Goal: Task Accomplishment & Management: Use online tool/utility

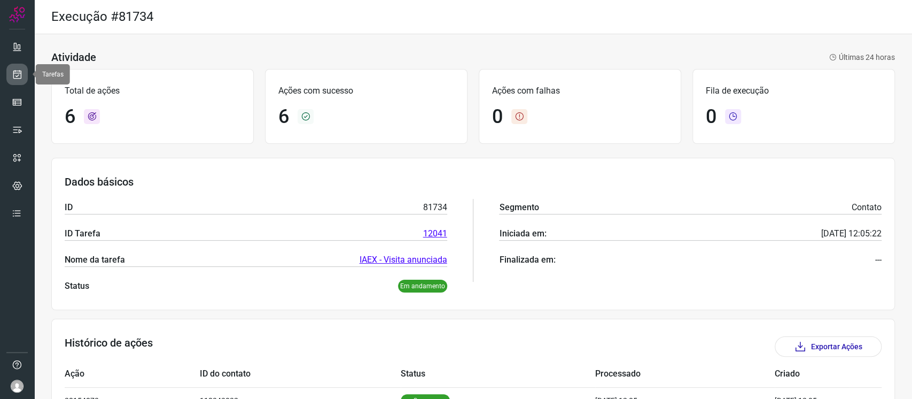
click at [24, 73] on link at bounding box center [16, 74] width 21 height 21
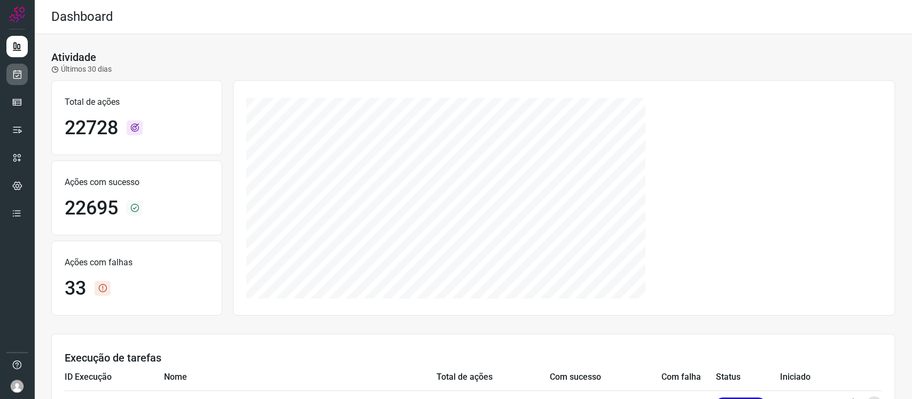
click at [6, 74] on link at bounding box center [16, 74] width 21 height 21
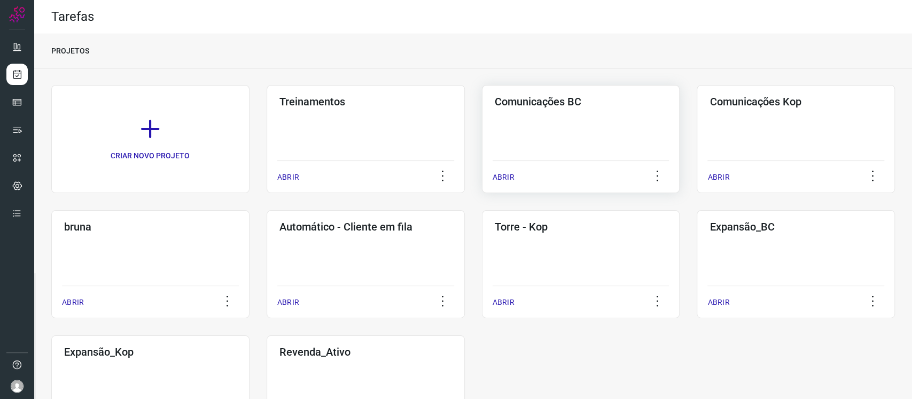
click at [683, 108] on div "Comunicações BC ABRIR" at bounding box center [796, 139] width 198 height 108
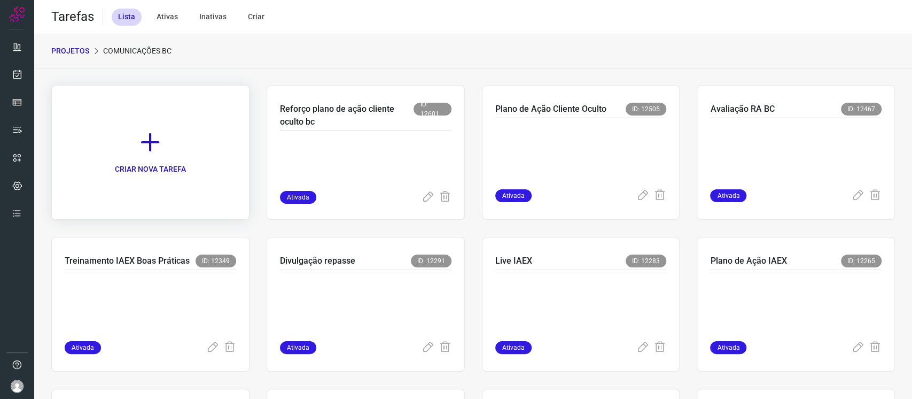
click at [136, 126] on link "CRIAR NOVA TAREFA" at bounding box center [150, 152] width 198 height 135
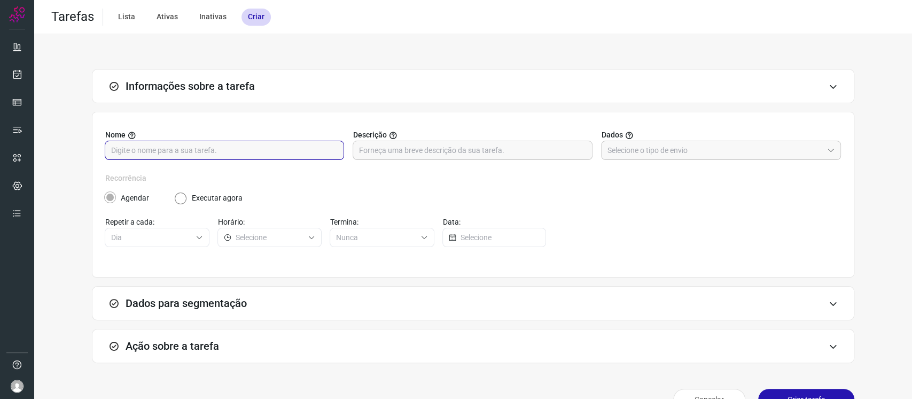
click at [212, 154] on input "text" at bounding box center [224, 150] width 227 height 18
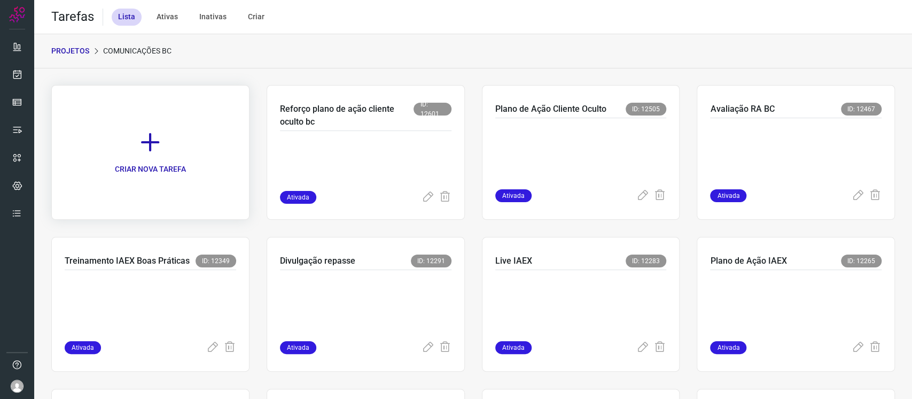
click at [184, 172] on p "CRIAR NOVA TAREFA" at bounding box center [150, 168] width 71 height 11
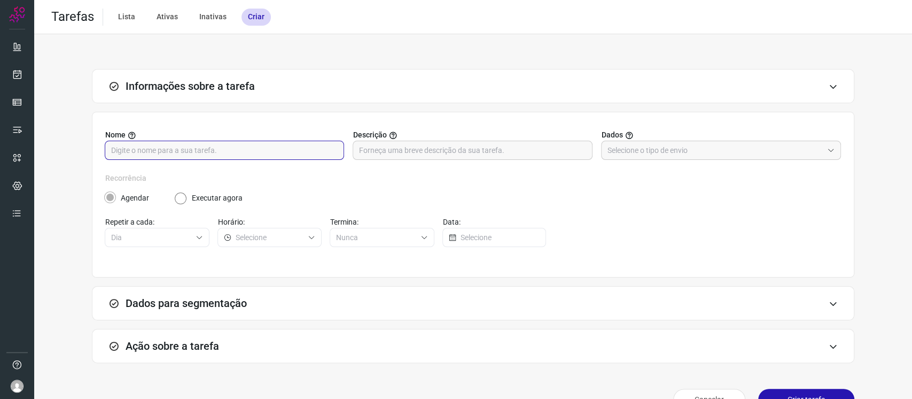
click at [209, 143] on input "text" at bounding box center [224, 150] width 227 height 18
type input "Pesquisa recorrente IAEX"
click at [614, 151] on input "text" at bounding box center [714, 150] width 215 height 18
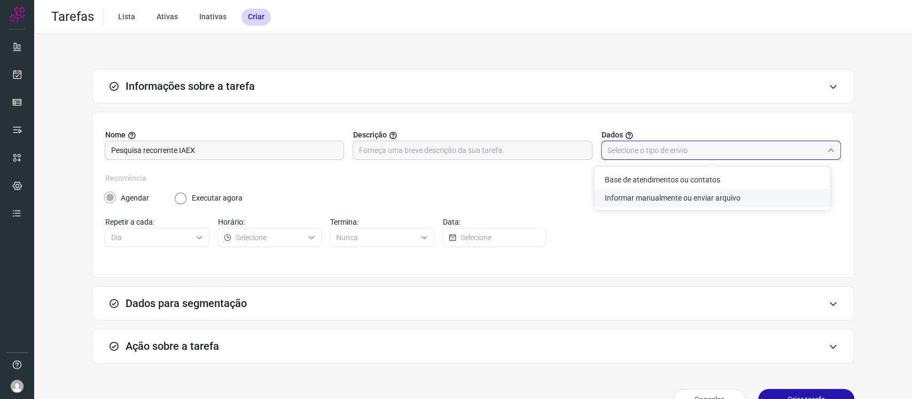
click at [622, 201] on li "Informar manualmente ou enviar arquivo" at bounding box center [712, 198] width 236 height 18
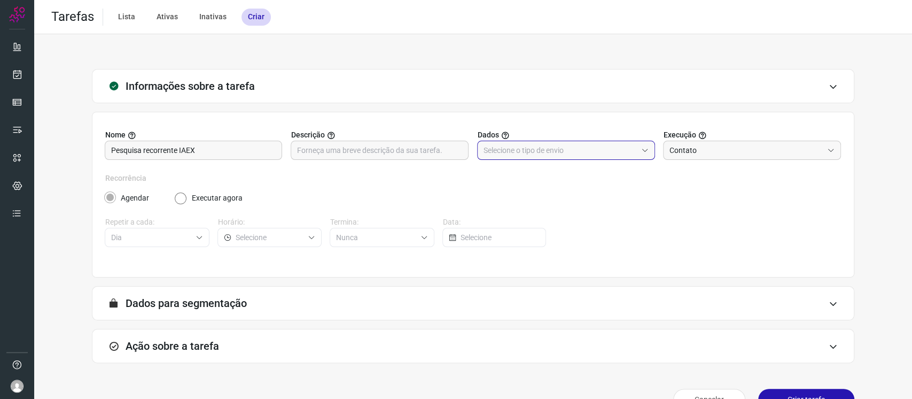
type input "Informar manualmente ou enviar arquivo"
radio input "false"
radio input "true"
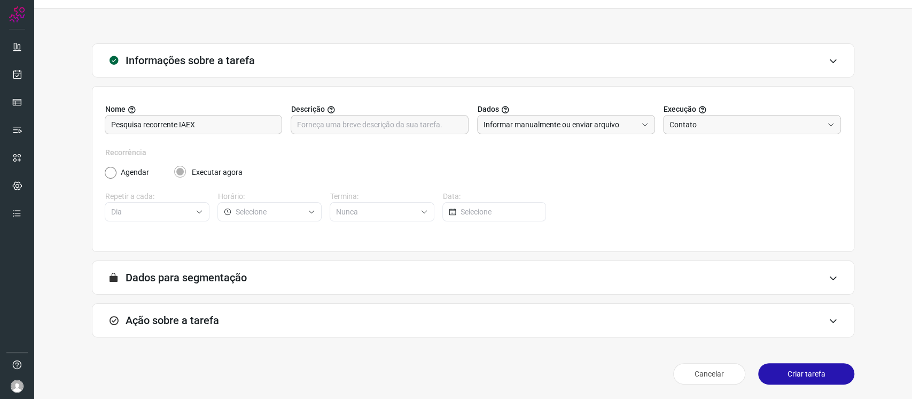
click at [578, 298] on div "Ação sobre a tarefa" at bounding box center [473, 320] width 762 height 34
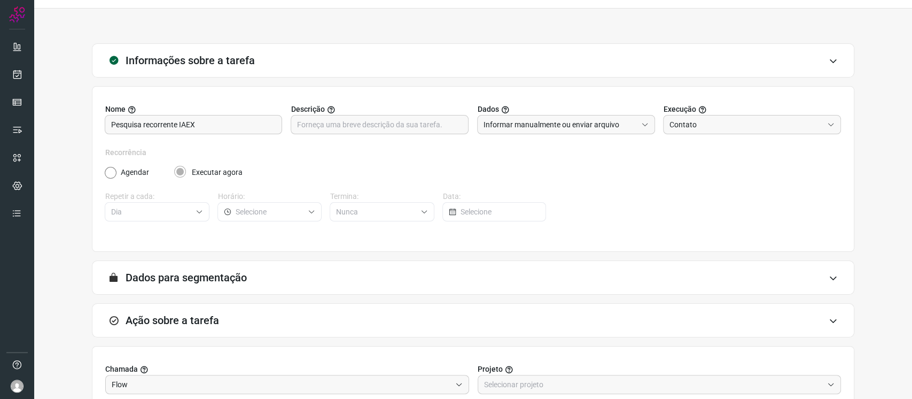
scroll to position [195, 0]
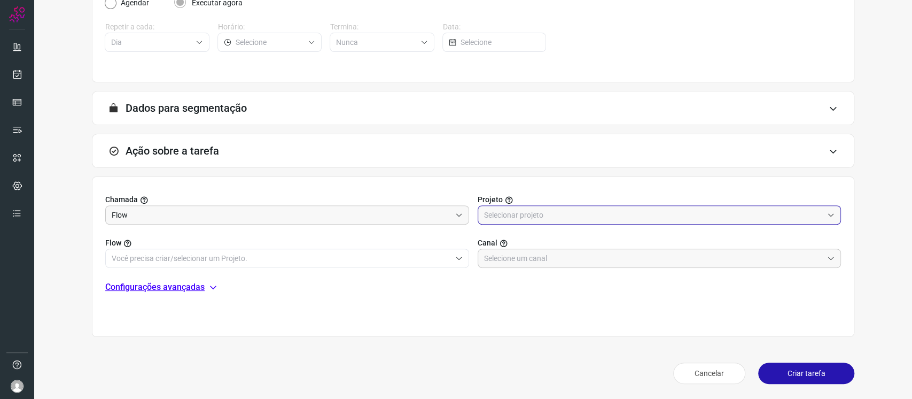
click at [558, 217] on input "text" at bounding box center [653, 215] width 339 height 18
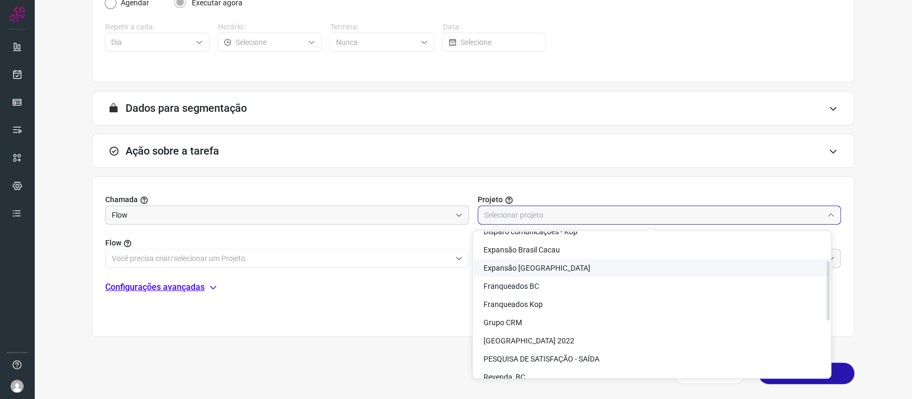
scroll to position [63, 0]
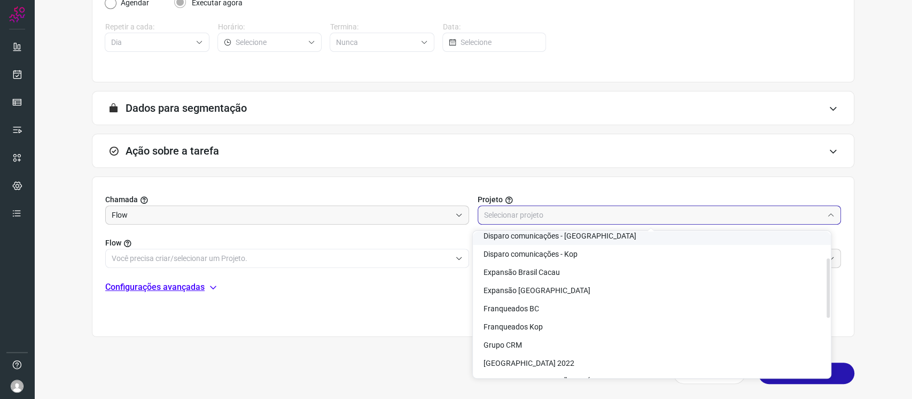
click at [570, 235] on span "Disparo comunicações - BC" at bounding box center [560, 235] width 153 height 9
type input "Disparo comunicações - BC"
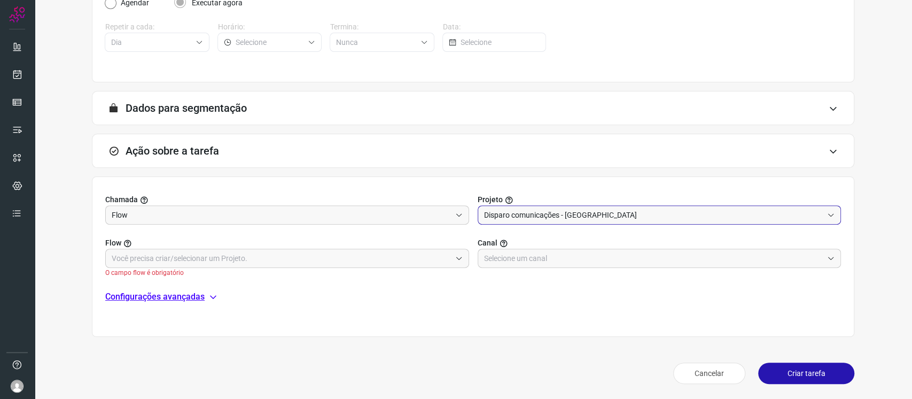
scroll to position [58, 0]
click at [316, 256] on input "text" at bounding box center [281, 258] width 339 height 18
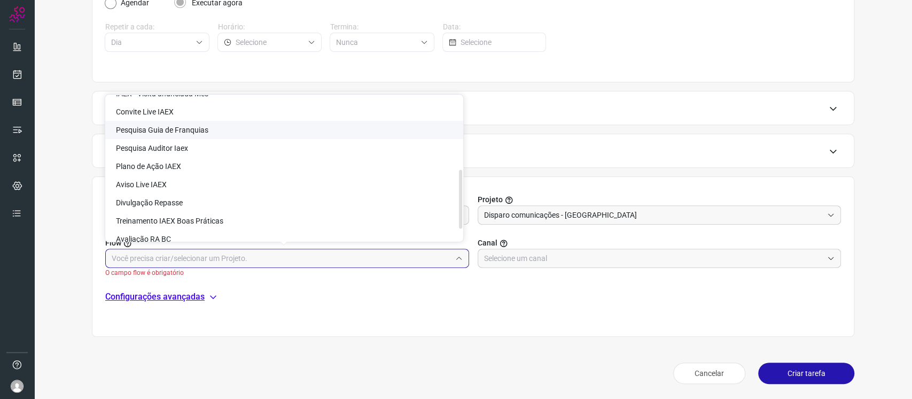
scroll to position [205, 0]
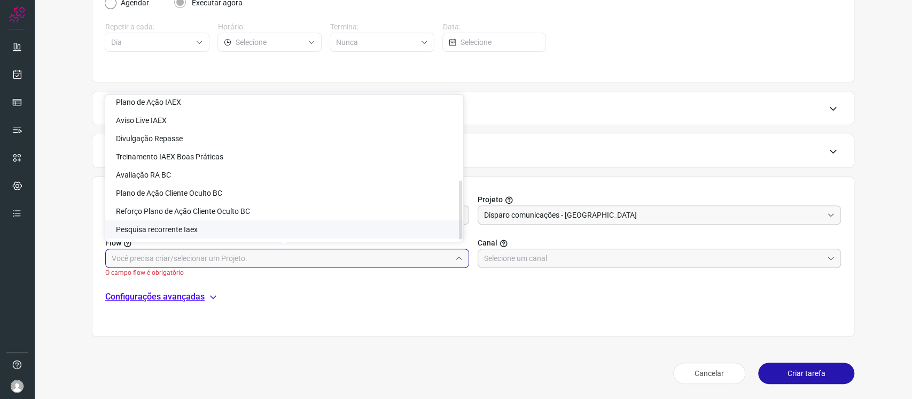
click at [323, 227] on li "Pesquisa recorrente Iaex" at bounding box center [284, 229] width 358 height 18
type input "Pesquisa recorrente Iaex"
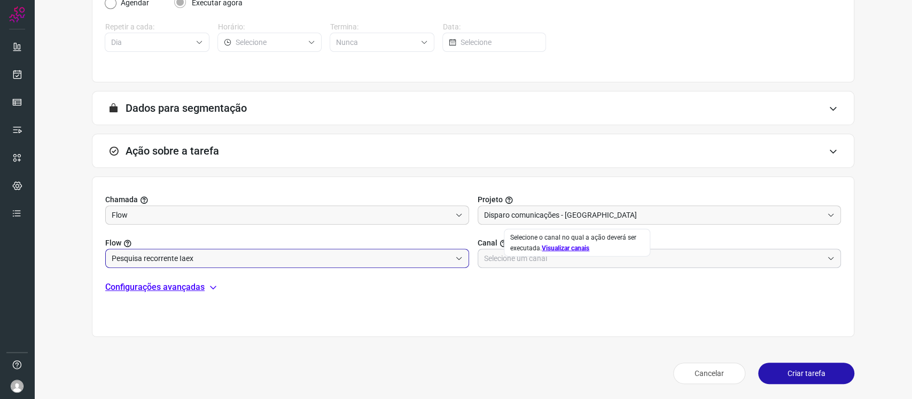
click at [546, 260] on input "text" at bounding box center [653, 258] width 339 height 18
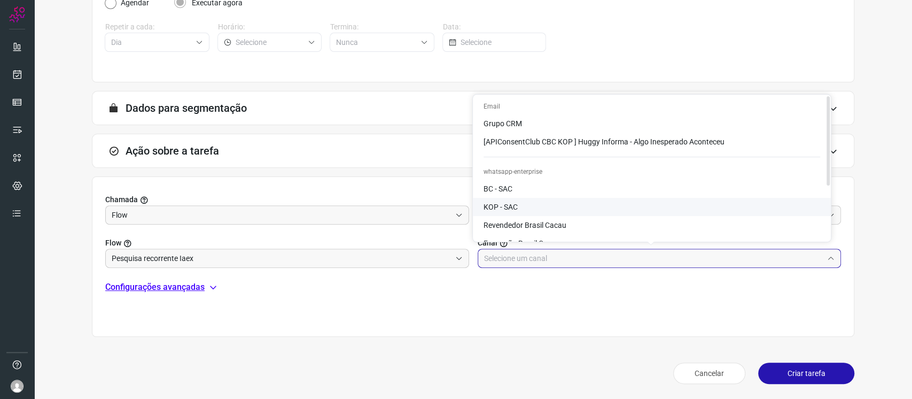
scroll to position [71, 0]
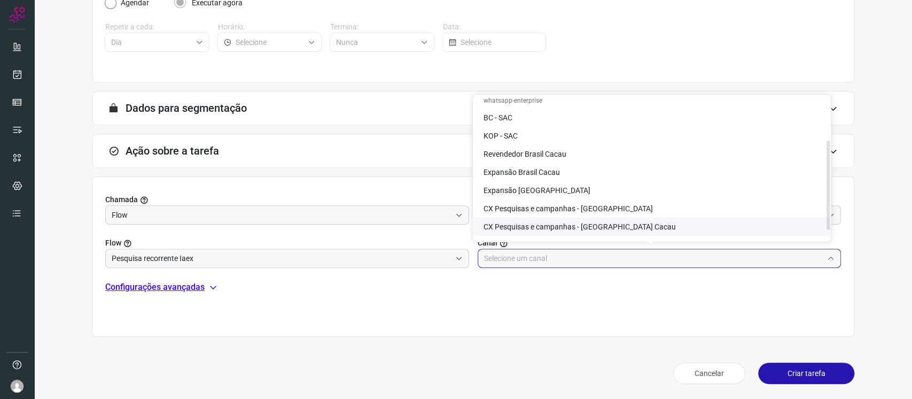
click at [560, 223] on span "CX Pesquisas e campanhas - Brasil Cacau" at bounding box center [580, 226] width 192 height 9
type input "CX Pesquisas e campanhas - Brasil Cacau"
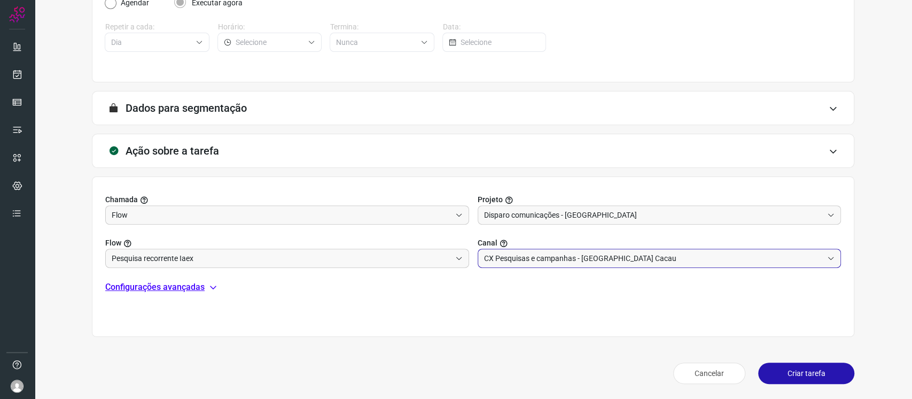
click at [555, 298] on div "Chamada Flow Projeto Disparo comunicações - BC Flow Pesquisa recorrente Iaex Ca…" at bounding box center [473, 260] width 762 height 169
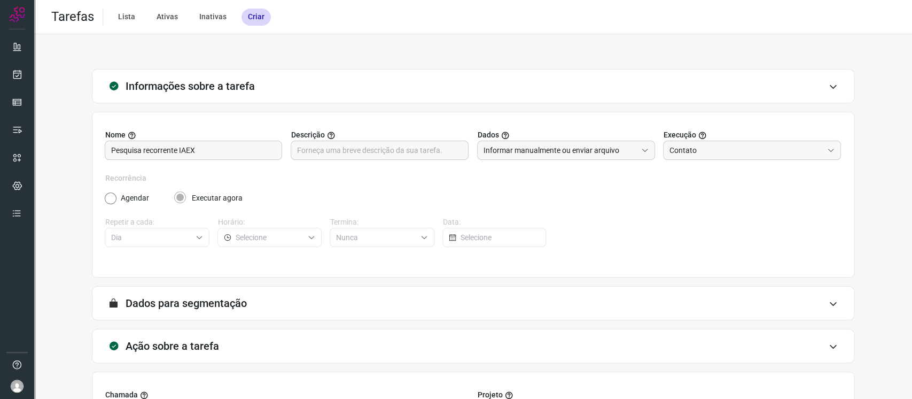
scroll to position [195, 0]
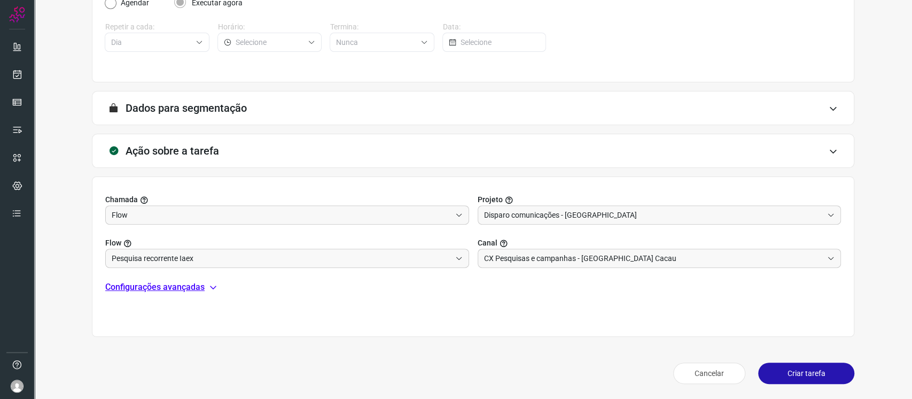
click at [683, 298] on button "Criar tarefa" at bounding box center [806, 372] width 96 height 21
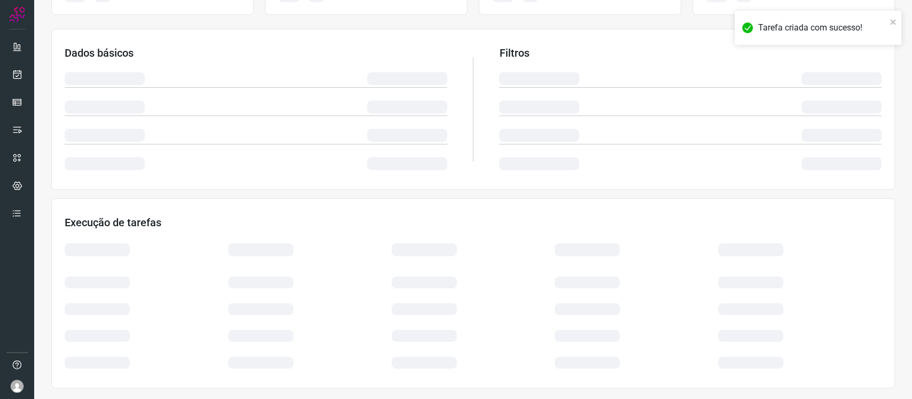
scroll to position [152, 0]
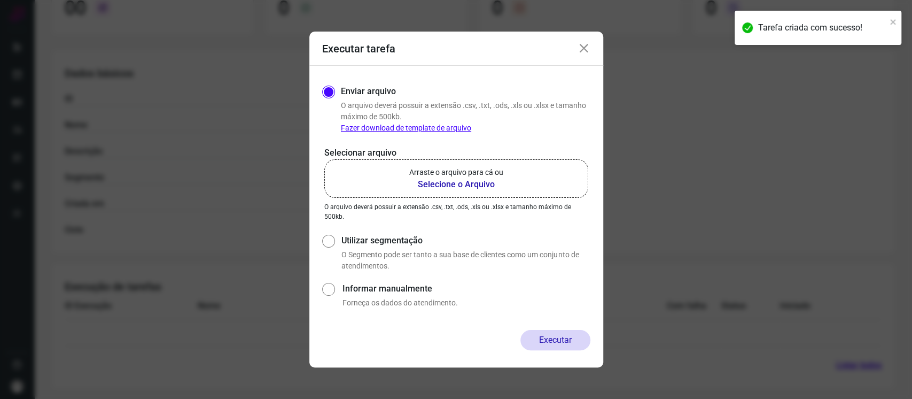
click at [582, 49] on icon at bounding box center [584, 48] width 13 height 13
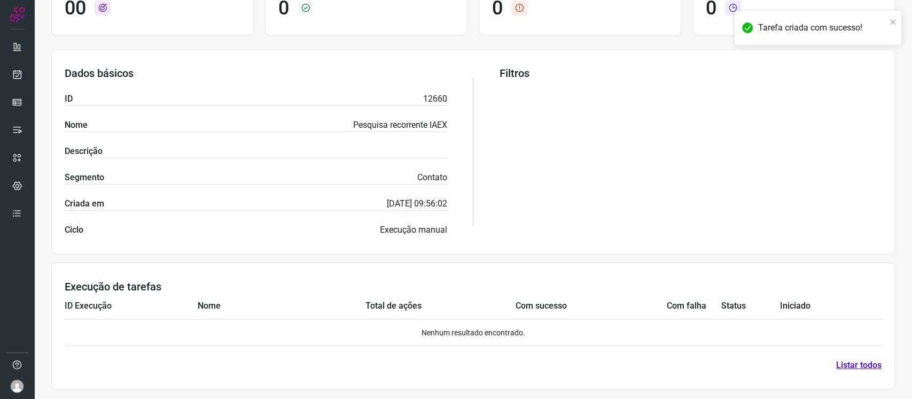
scroll to position [0, 0]
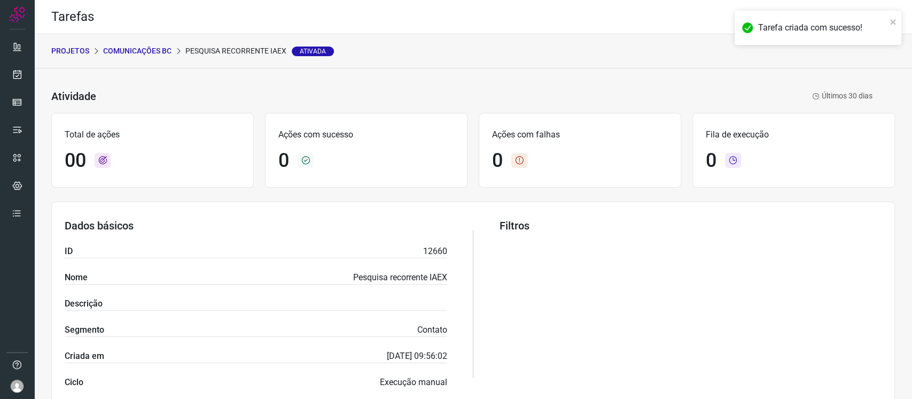
click at [145, 51] on p "Comunicações BC" at bounding box center [137, 50] width 68 height 11
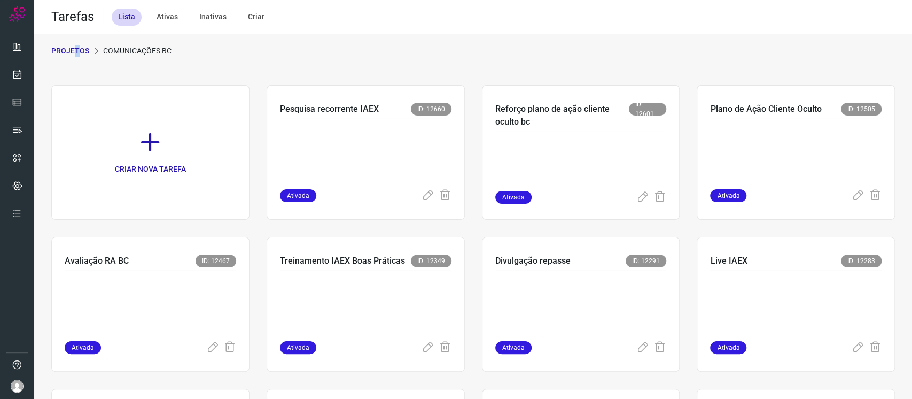
click at [72, 49] on p "PROJETOS" at bounding box center [70, 50] width 38 height 11
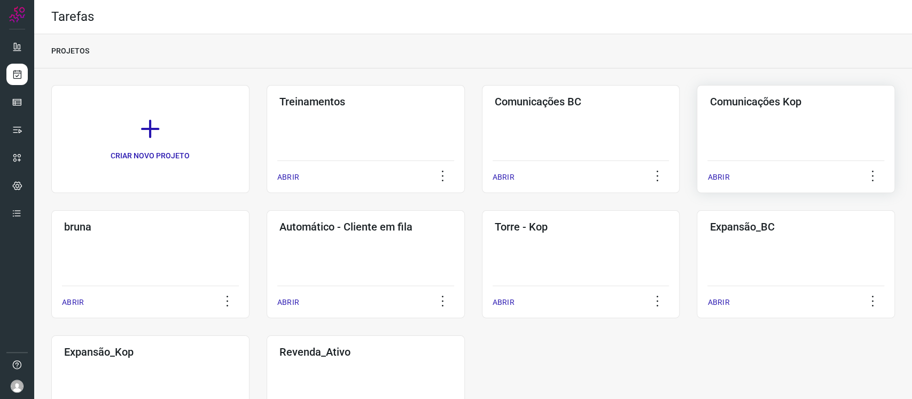
click at [250, 210] on div "Comunicações Kop ABRIR" at bounding box center [150, 264] width 198 height 108
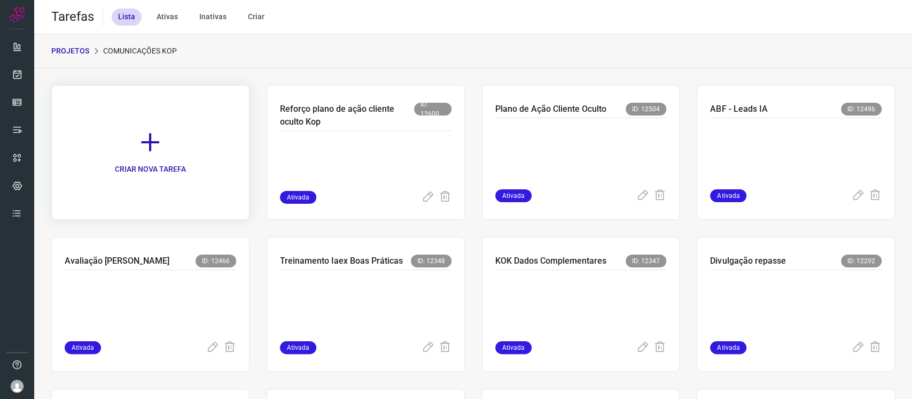
click at [149, 137] on icon at bounding box center [150, 142] width 24 height 24
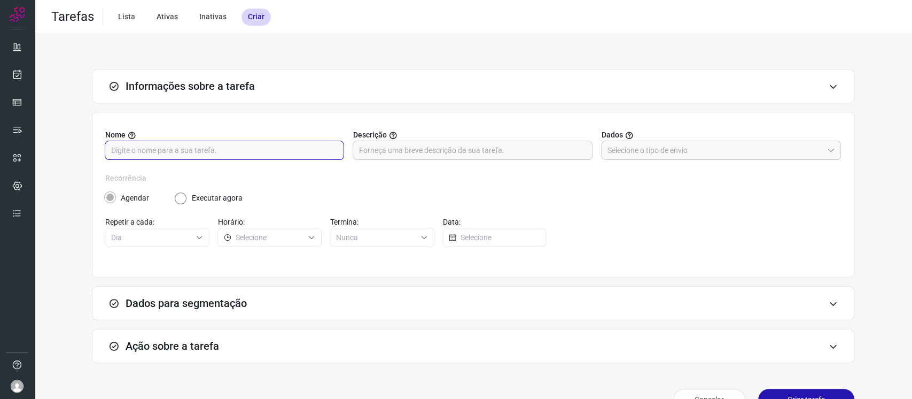
click at [285, 147] on input "text" at bounding box center [224, 150] width 227 height 18
type input "Pesquisa recorrente IAEX"
click at [624, 156] on input "text" at bounding box center [714, 150] width 215 height 18
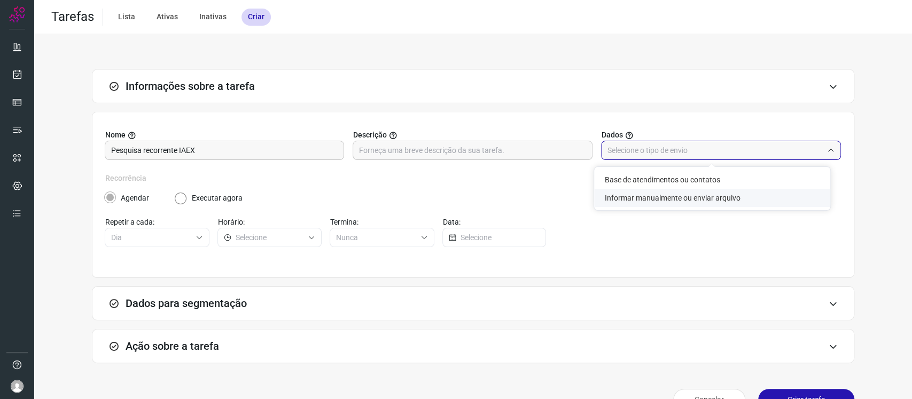
click at [647, 200] on li "Informar manualmente ou enviar arquivo" at bounding box center [712, 198] width 236 height 18
type input "Informar manualmente ou enviar arquivo"
radio input "false"
radio input "true"
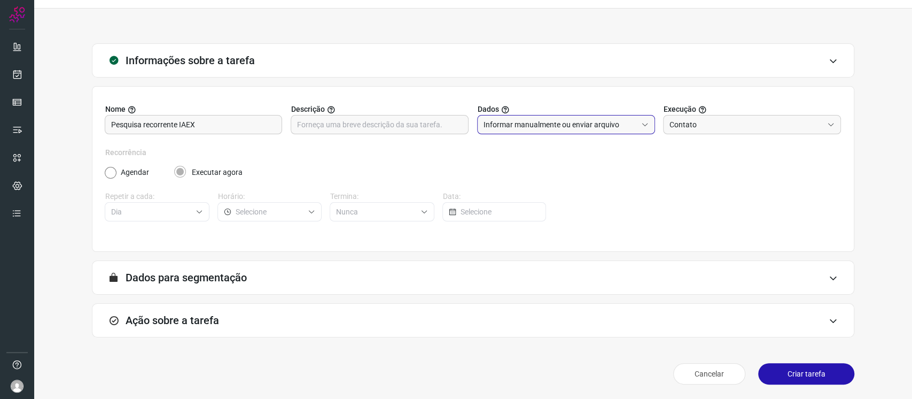
click at [552, 298] on div "Ação sobre a tarefa" at bounding box center [473, 320] width 762 height 34
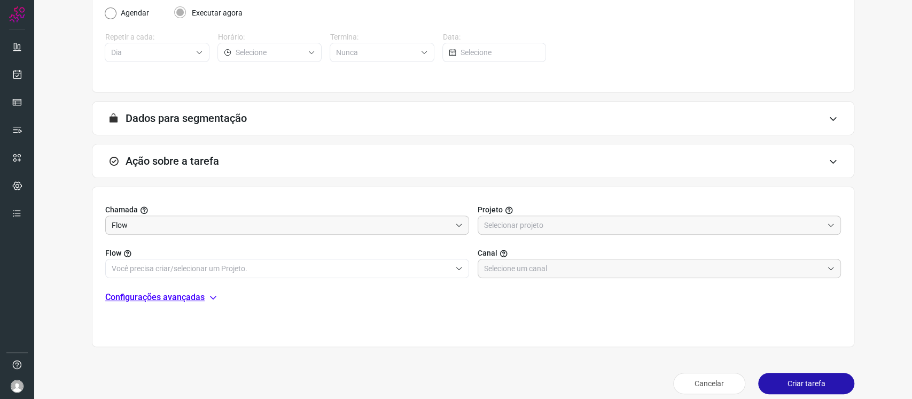
scroll to position [195, 0]
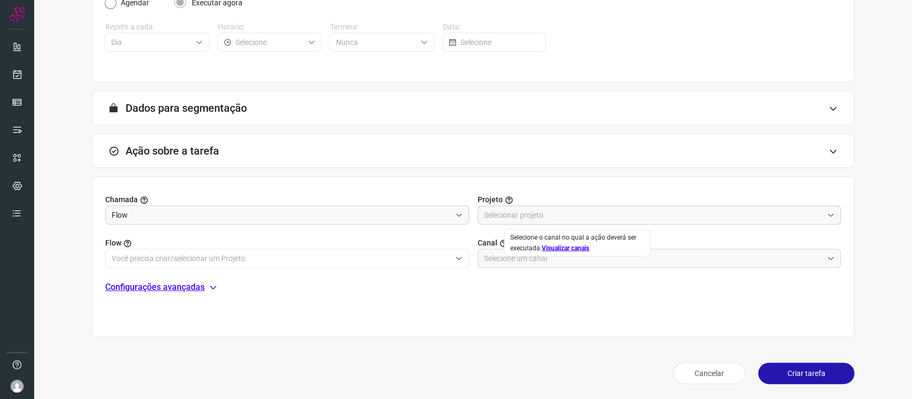
click at [506, 212] on input "text" at bounding box center [653, 215] width 339 height 18
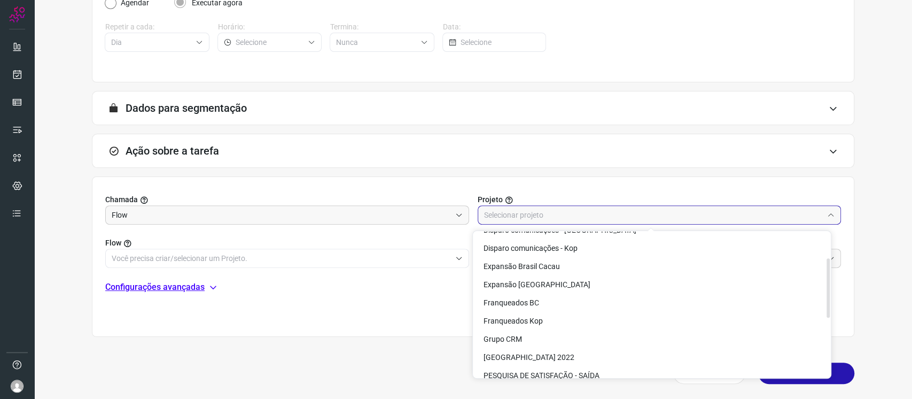
scroll to position [63, 0]
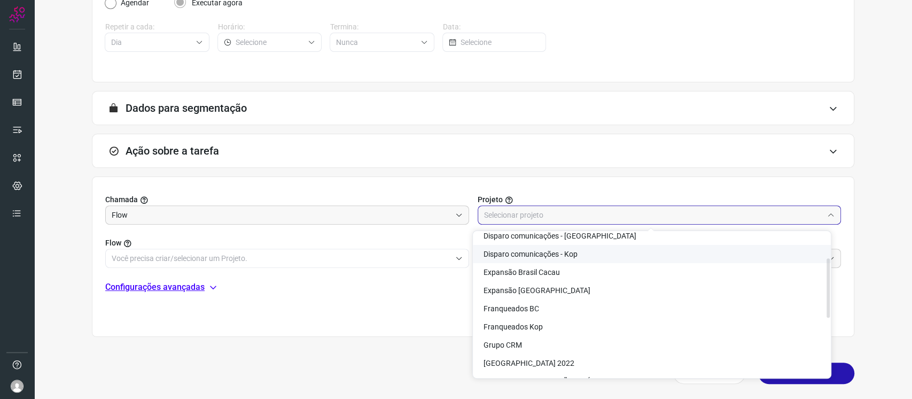
click at [579, 252] on li "Disparo comunicações - Kop" at bounding box center [652, 254] width 358 height 18
type input "Disparo comunicações - Kop"
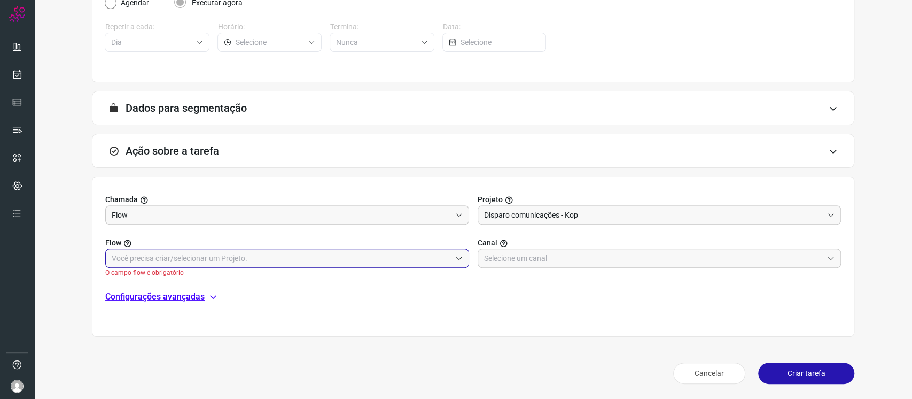
click at [358, 254] on input "text" at bounding box center [281, 258] width 339 height 18
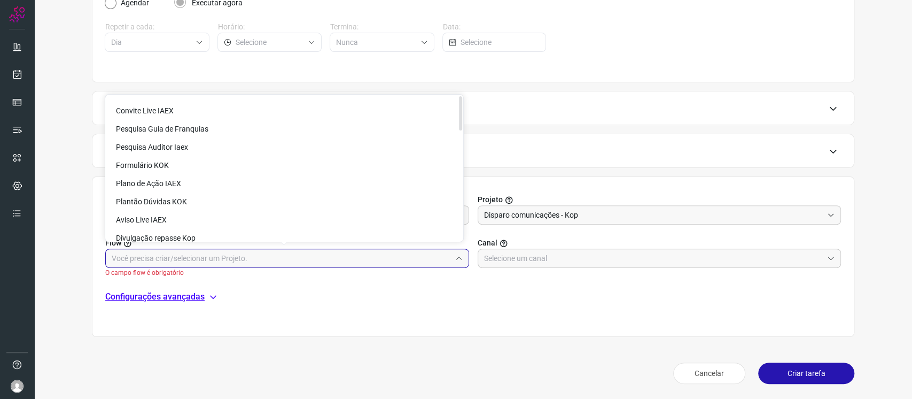
scroll to position [459, 0]
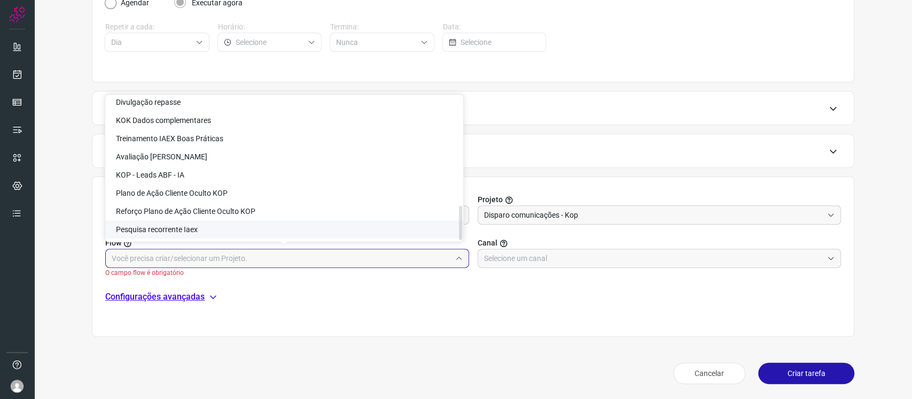
click at [372, 225] on li "Pesquisa recorrente Iaex" at bounding box center [284, 229] width 358 height 18
type input "Pesquisa recorrente Iaex"
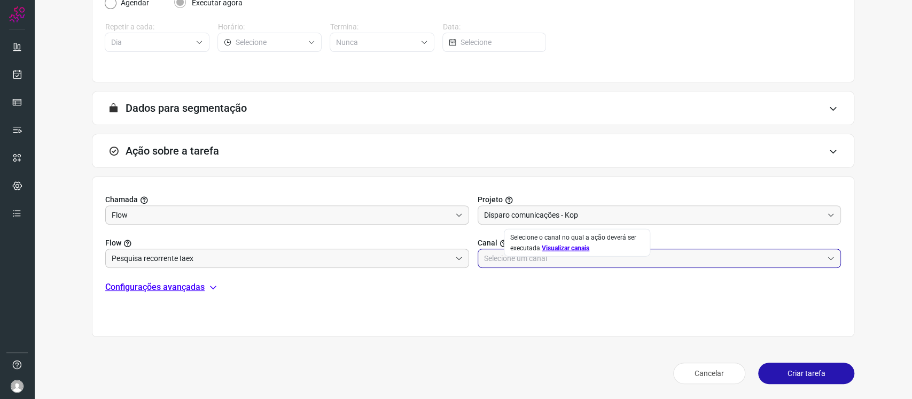
click at [543, 259] on input "text" at bounding box center [653, 258] width 339 height 18
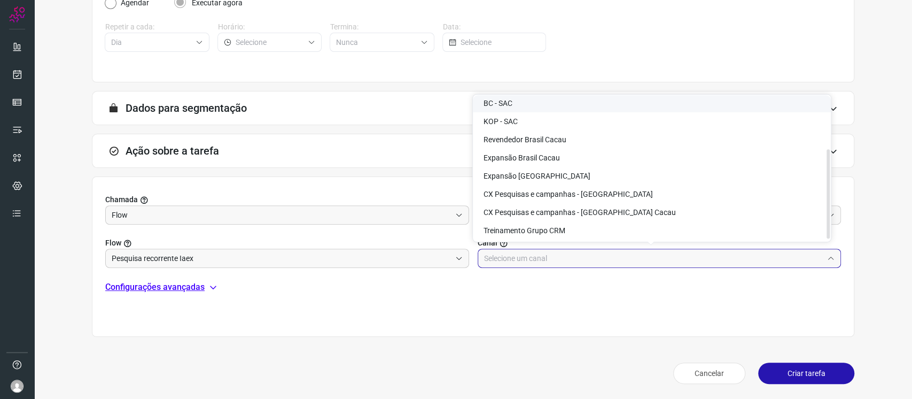
scroll to position [86, 0]
click at [618, 190] on span "CX Pesquisas e campanhas - Kopenhagen" at bounding box center [568, 193] width 169 height 9
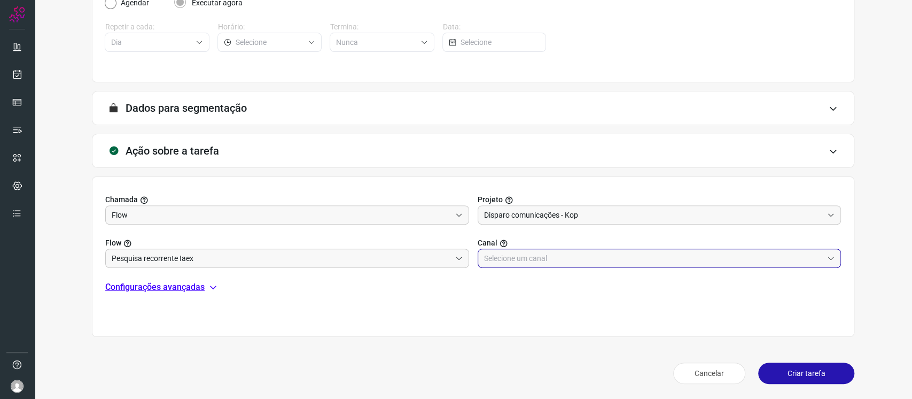
type input "CX Pesquisas e campanhas - Kopenhagen"
click at [683, 298] on button "Criar tarefa" at bounding box center [806, 372] width 96 height 21
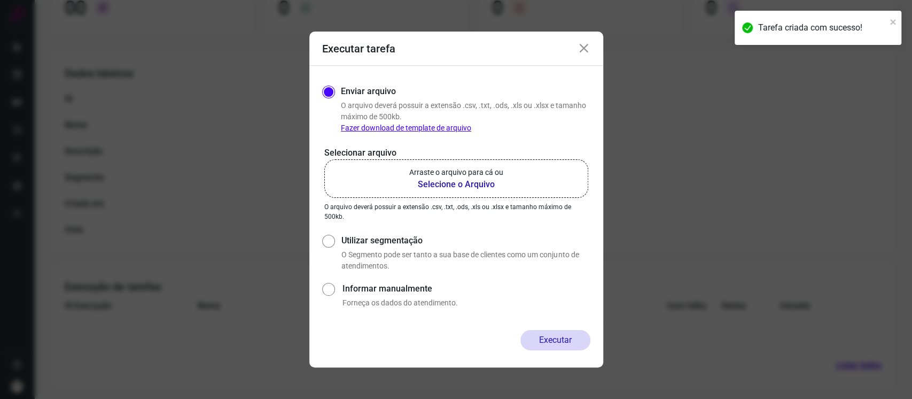
click at [590, 42] on div "Executar tarefa" at bounding box center [456, 49] width 294 height 34
click at [583, 53] on icon at bounding box center [584, 48] width 13 height 13
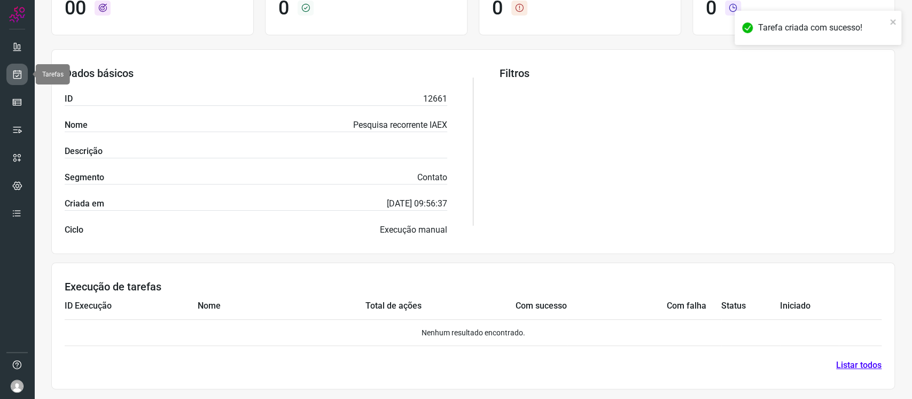
click at [19, 75] on icon at bounding box center [17, 74] width 11 height 11
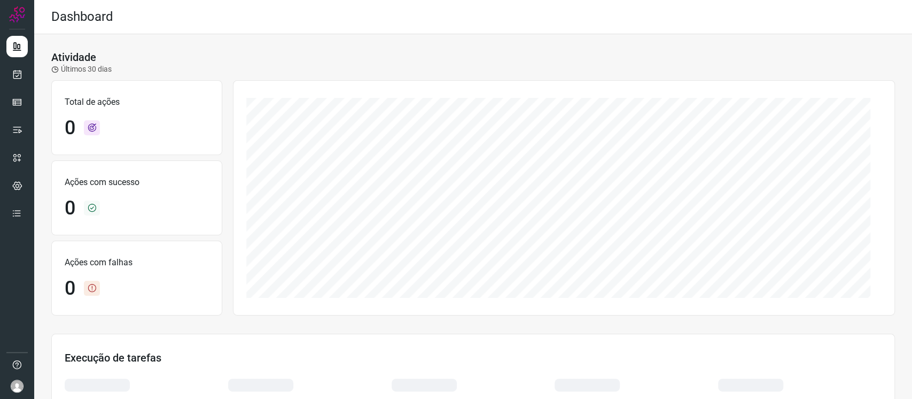
click at [26, 89] on ul at bounding box center [16, 133] width 21 height 194
click at [20, 77] on icon at bounding box center [17, 74] width 11 height 11
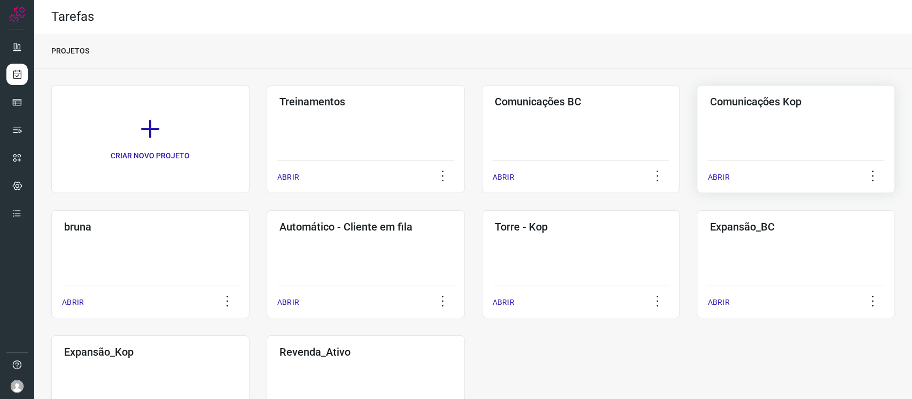
click at [250, 210] on div "Comunicações Kop ABRIR" at bounding box center [150, 264] width 198 height 108
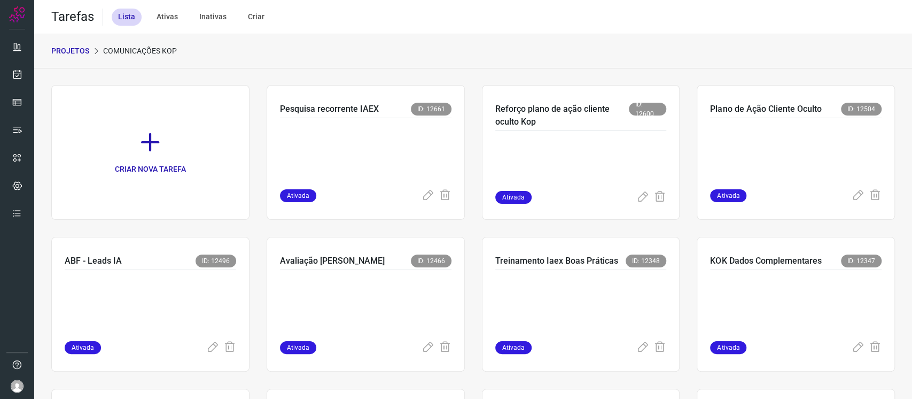
click at [291, 153] on p at bounding box center [360, 150] width 160 height 53
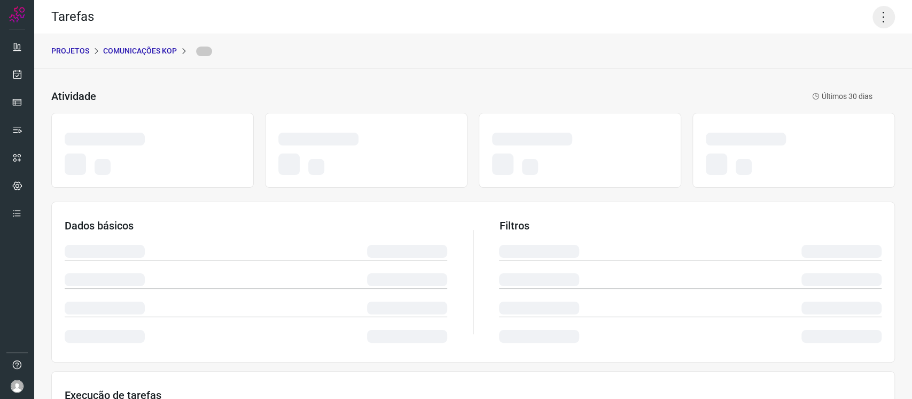
click at [872, 24] on icon at bounding box center [883, 17] width 22 height 22
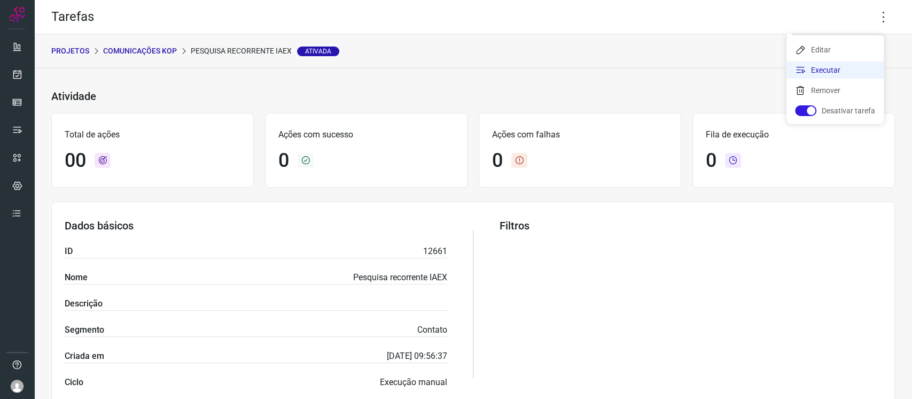
click at [844, 68] on li "Executar" at bounding box center [834, 69] width 97 height 17
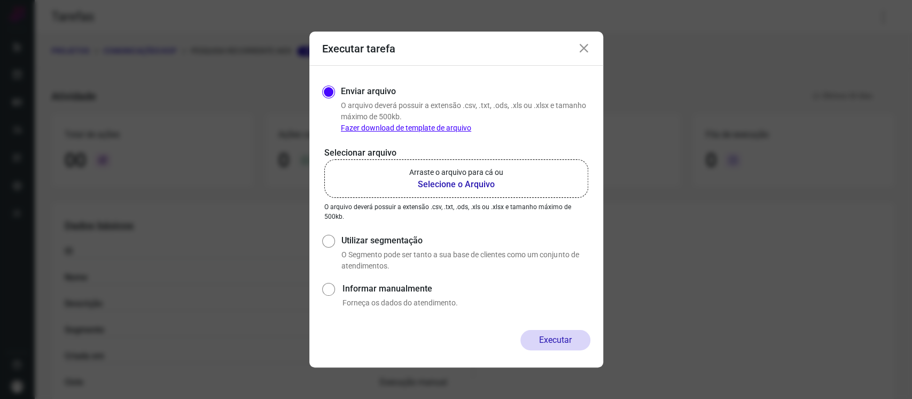
click at [490, 192] on label "Arraste o arquivo para cá ou Selecione o Arquivo" at bounding box center [456, 178] width 264 height 38
click at [0, 0] on input "Arraste o arquivo para cá ou Selecione o Arquivo" at bounding box center [0, 0] width 0 height 0
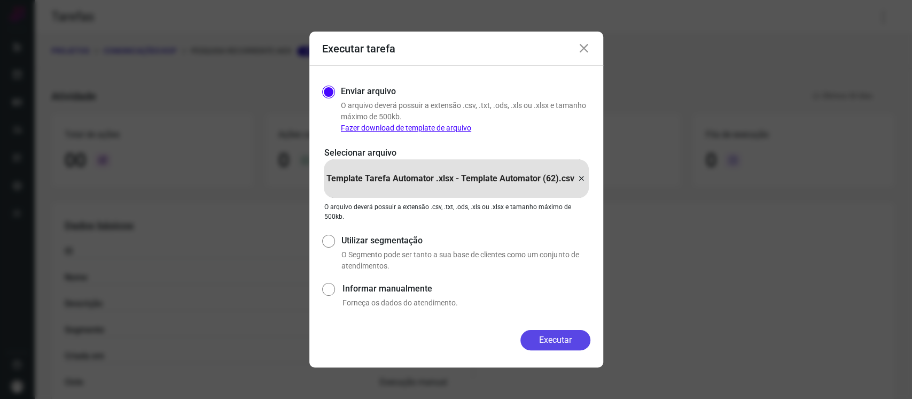
click at [568, 343] on button "Executar" at bounding box center [555, 340] width 70 height 20
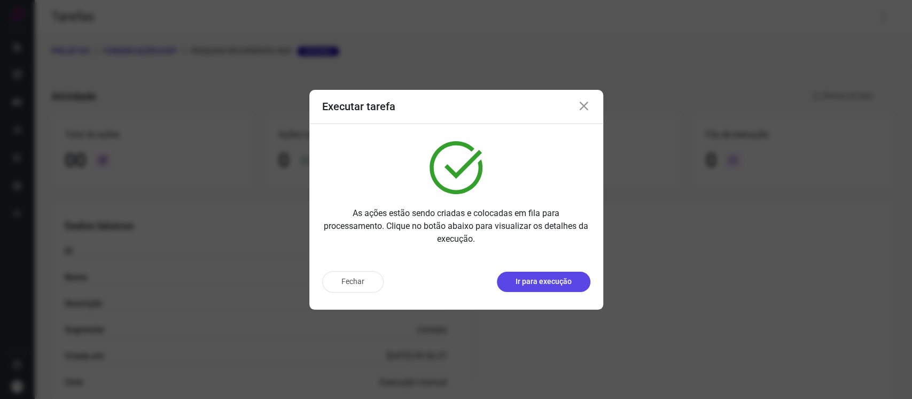
click at [543, 284] on p "Ir para execução" at bounding box center [544, 281] width 56 height 11
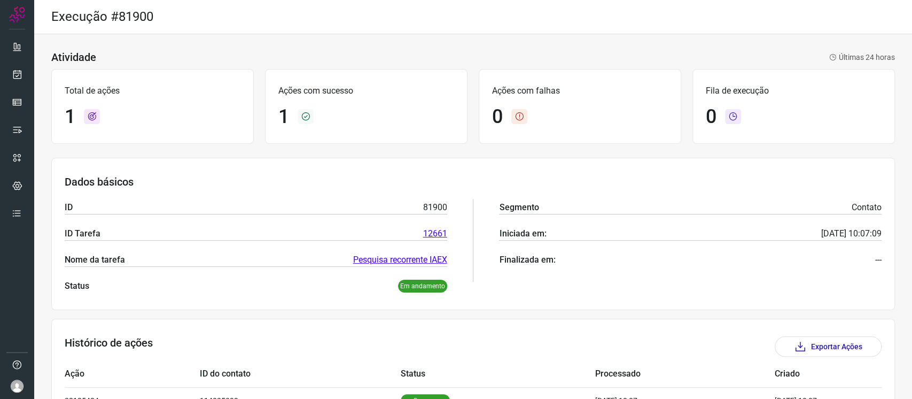
click at [525, 311] on div "Atividade Últimas 24 horas Total de ações 1 Ações com sucesso 1 Ações com falha…" at bounding box center [473, 250] width 878 height 433
click at [3, 80] on div at bounding box center [17, 199] width 34 height 399
click at [7, 68] on link at bounding box center [16, 74] width 21 height 21
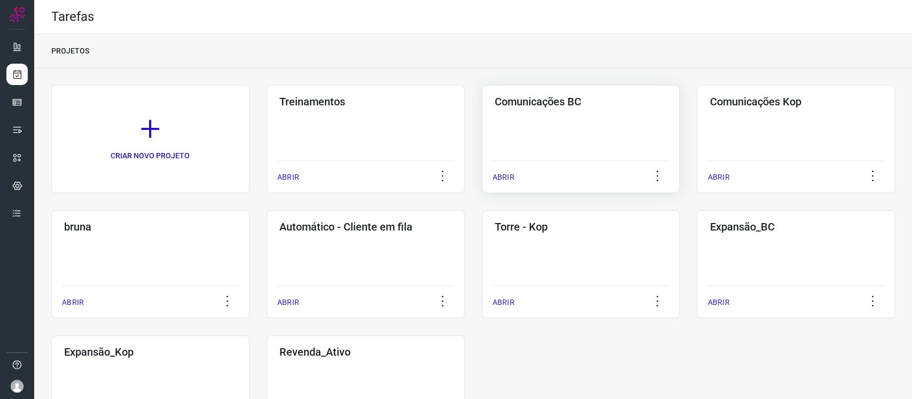
click at [697, 123] on div "Comunicações BC ABRIR" at bounding box center [796, 139] width 198 height 108
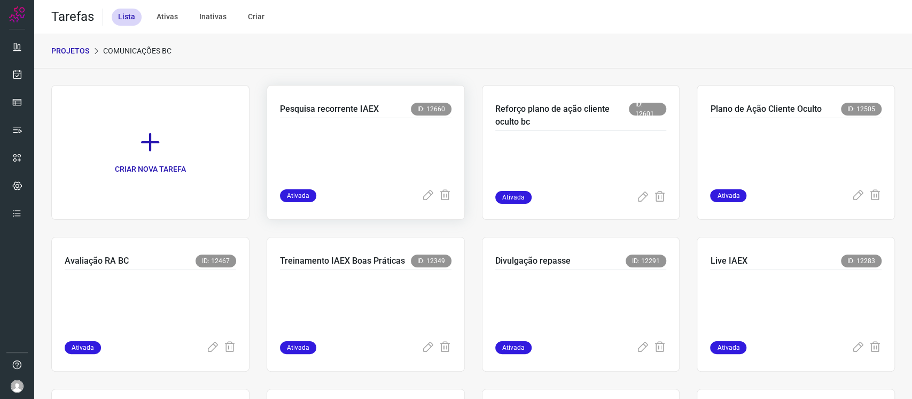
click at [351, 129] on p at bounding box center [360, 150] width 160 height 53
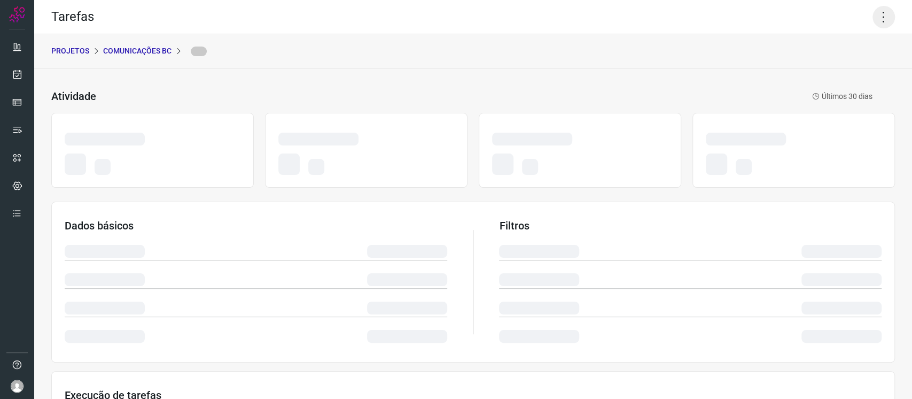
click at [872, 25] on icon at bounding box center [883, 17] width 22 height 22
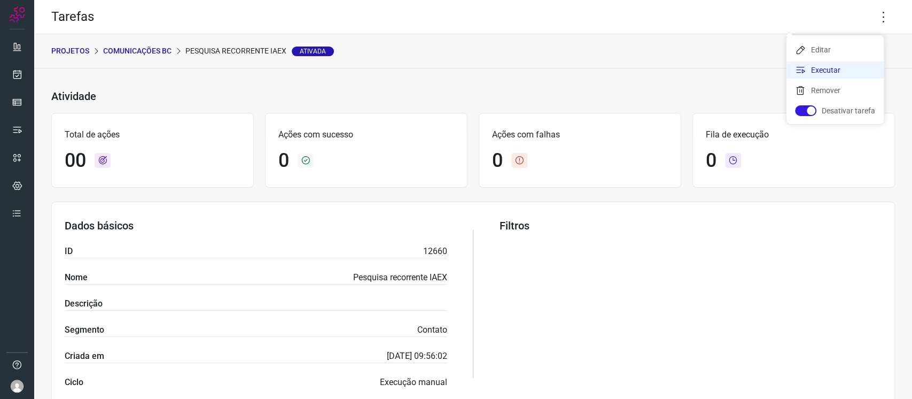
click at [846, 71] on li "Executar" at bounding box center [834, 69] width 97 height 17
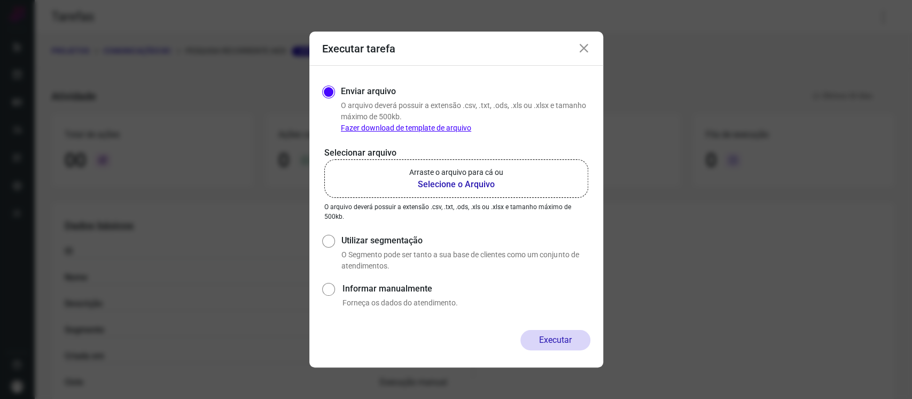
click at [463, 186] on b "Selecione o Arquivo" at bounding box center [456, 184] width 94 height 13
click at [0, 0] on input "Arraste o arquivo para cá ou Selecione o Arquivo" at bounding box center [0, 0] width 0 height 0
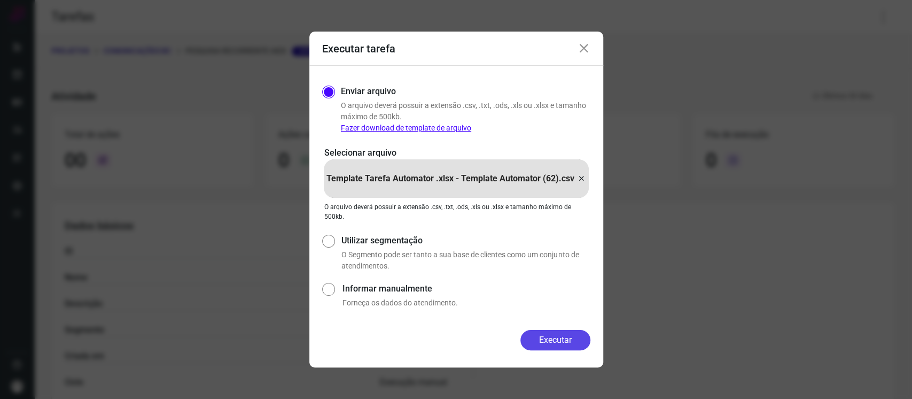
click at [570, 330] on button "Executar" at bounding box center [555, 340] width 70 height 20
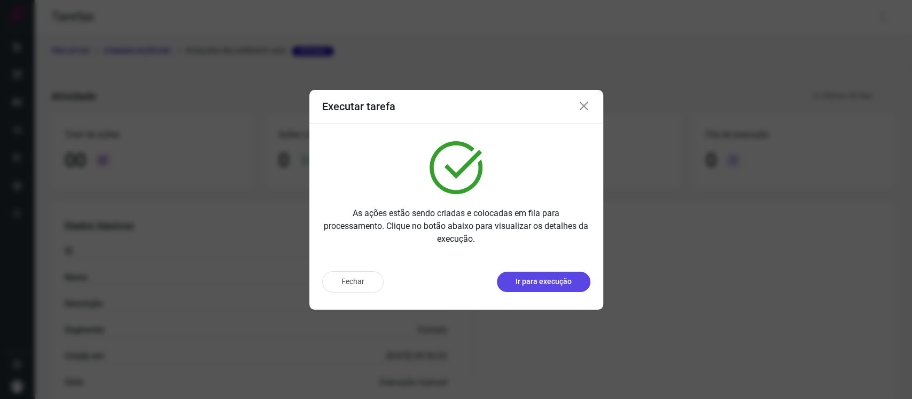
click at [526, 285] on p "Ir para execução" at bounding box center [544, 281] width 56 height 11
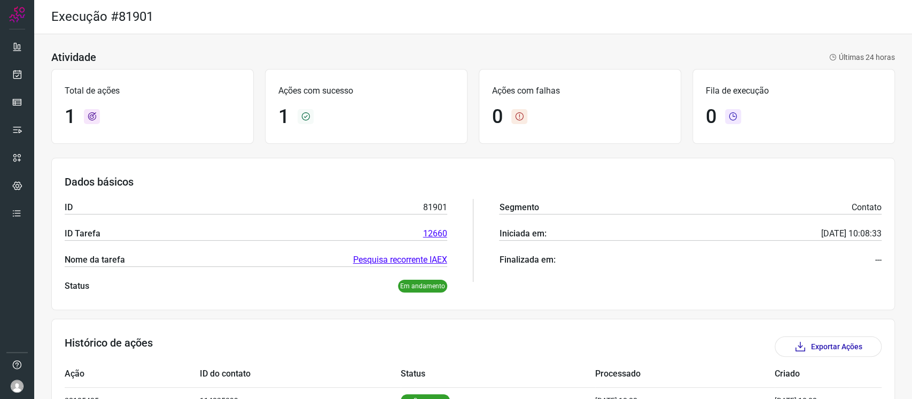
scroll to position [68, 0]
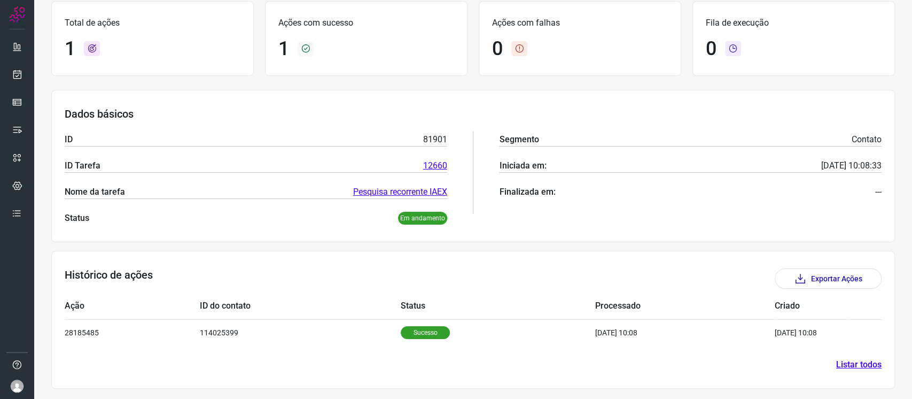
click at [4, 84] on div at bounding box center [17, 199] width 34 height 399
click at [8, 75] on link at bounding box center [16, 74] width 21 height 21
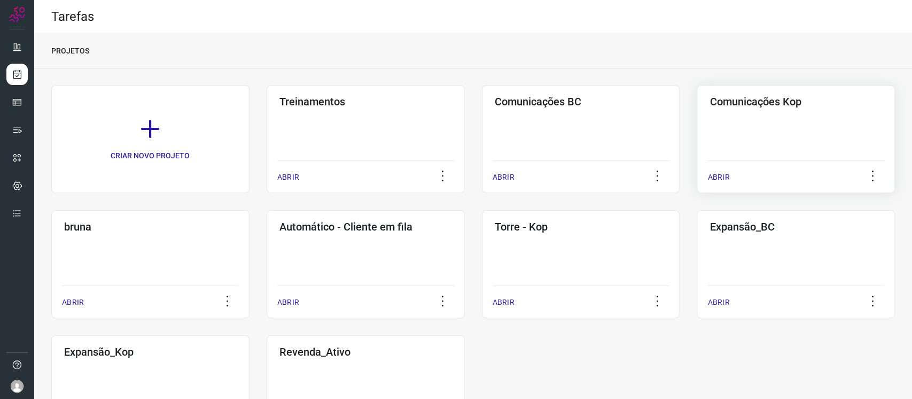
click at [250, 210] on div "Comunicações Kop ABRIR" at bounding box center [150, 264] width 198 height 108
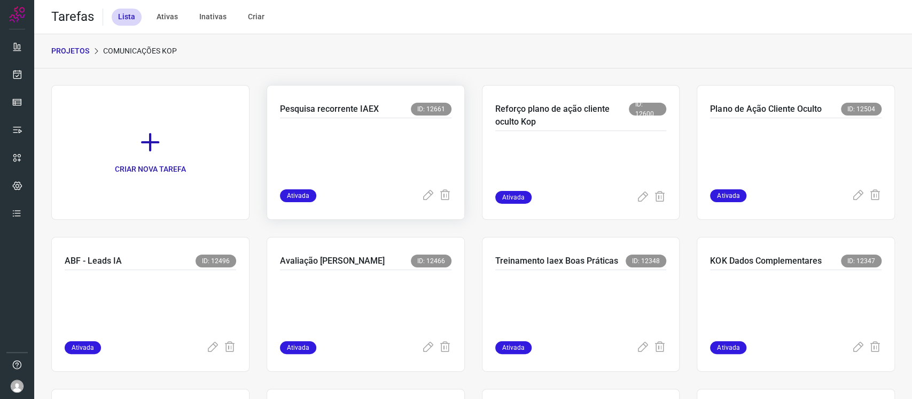
click at [302, 144] on p at bounding box center [360, 150] width 160 height 53
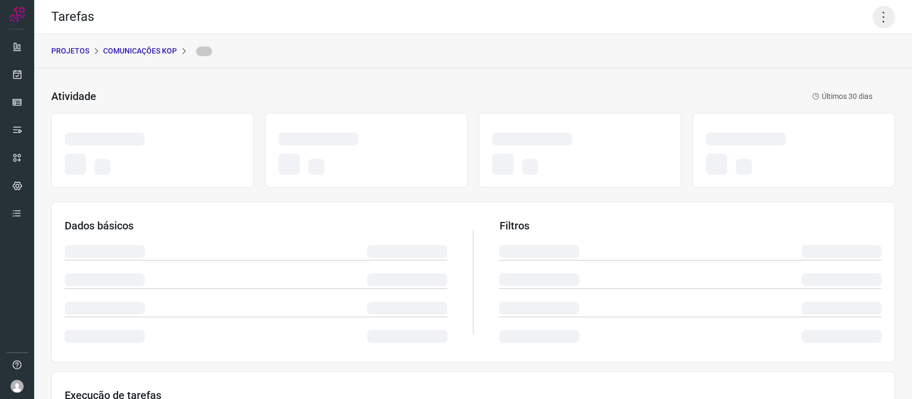
click at [879, 20] on icon at bounding box center [883, 17] width 22 height 22
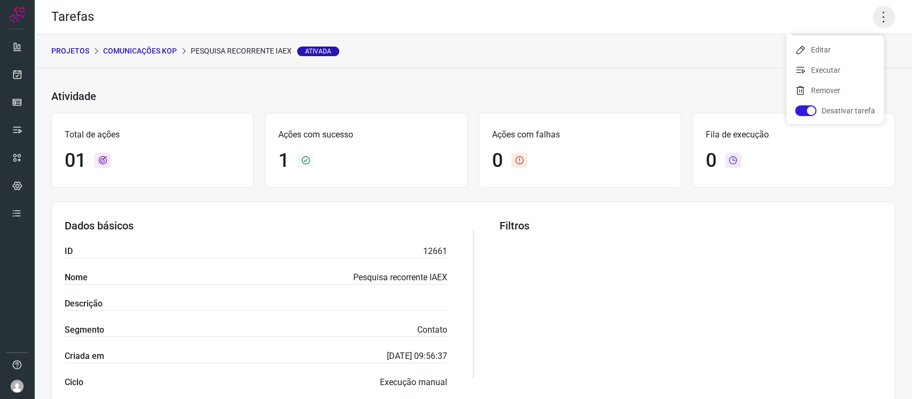
click at [872, 19] on icon at bounding box center [883, 17] width 22 height 22
click at [839, 74] on li "Executar" at bounding box center [834, 69] width 97 height 17
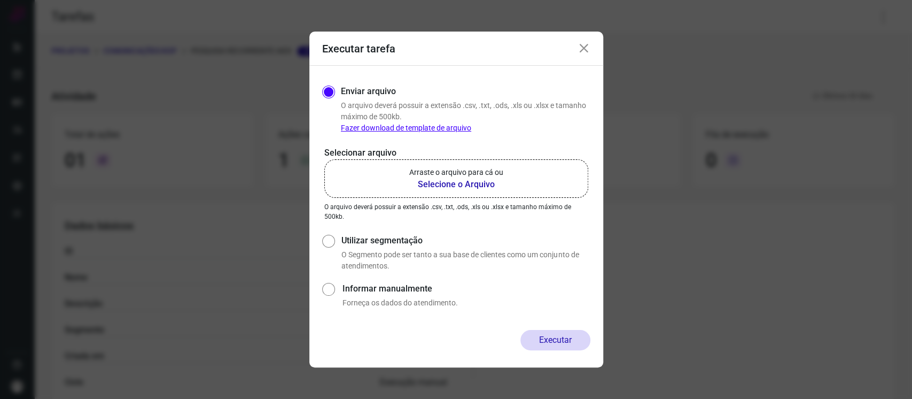
click at [441, 185] on b "Selecione o Arquivo" at bounding box center [456, 184] width 94 height 13
click at [0, 0] on input "Arraste o arquivo para cá ou Selecione o Arquivo" at bounding box center [0, 0] width 0 height 0
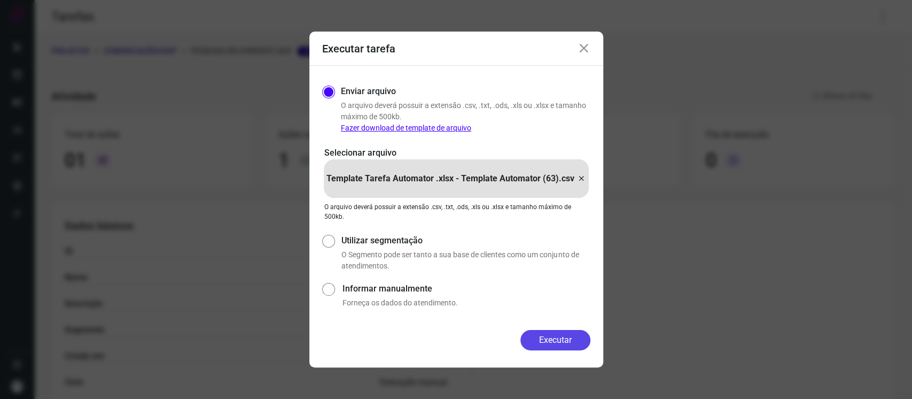
click at [560, 346] on button "Executar" at bounding box center [555, 340] width 70 height 20
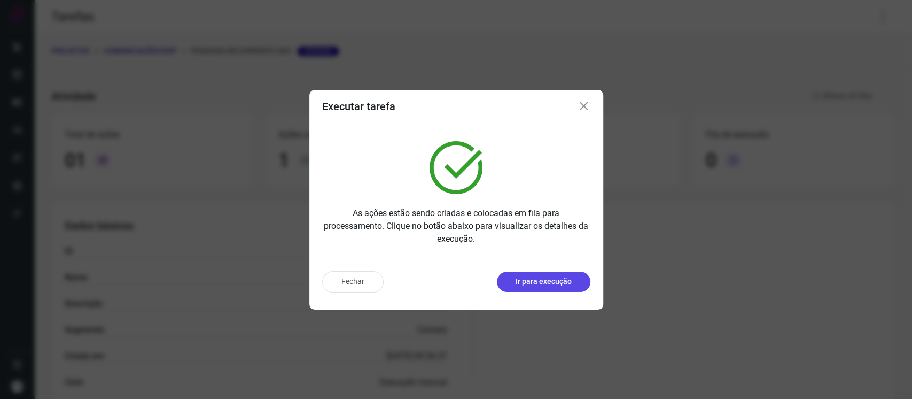
click at [563, 276] on p "Ir para execução" at bounding box center [544, 281] width 56 height 11
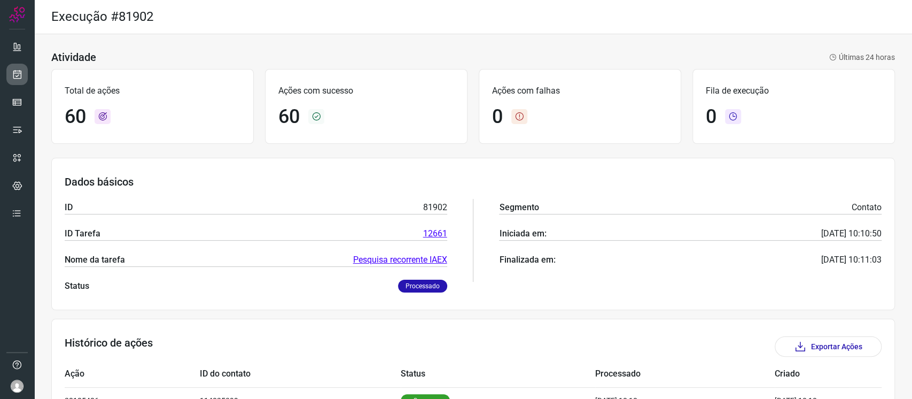
click at [21, 83] on link at bounding box center [16, 74] width 21 height 21
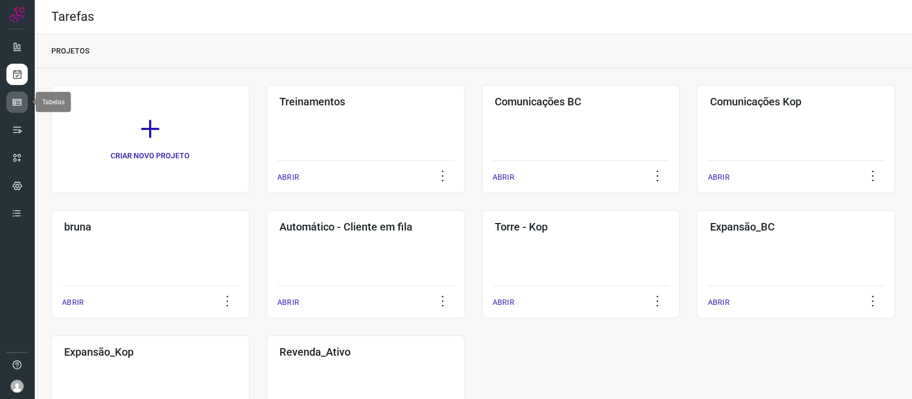
click at [12, 97] on icon at bounding box center [17, 102] width 11 height 11
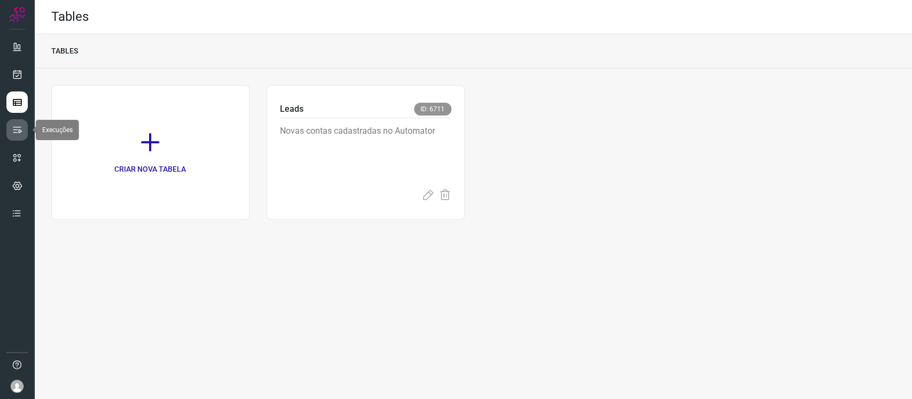
click at [13, 137] on link at bounding box center [16, 129] width 21 height 21
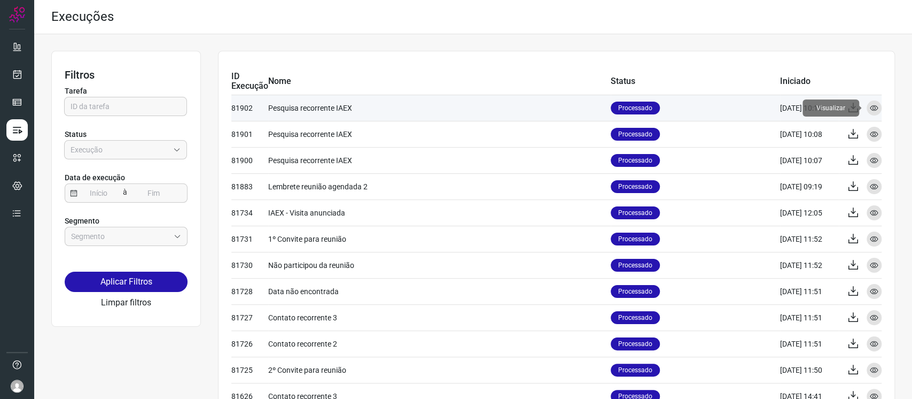
click at [870, 108] on icon at bounding box center [874, 108] width 9 height 9
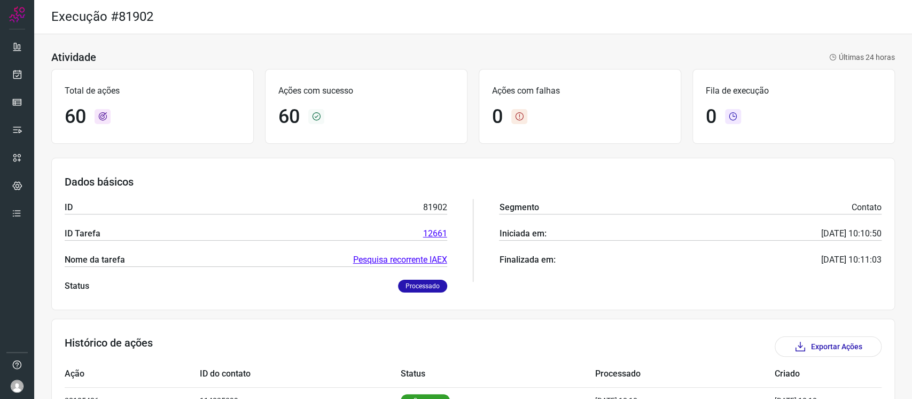
scroll to position [303, 0]
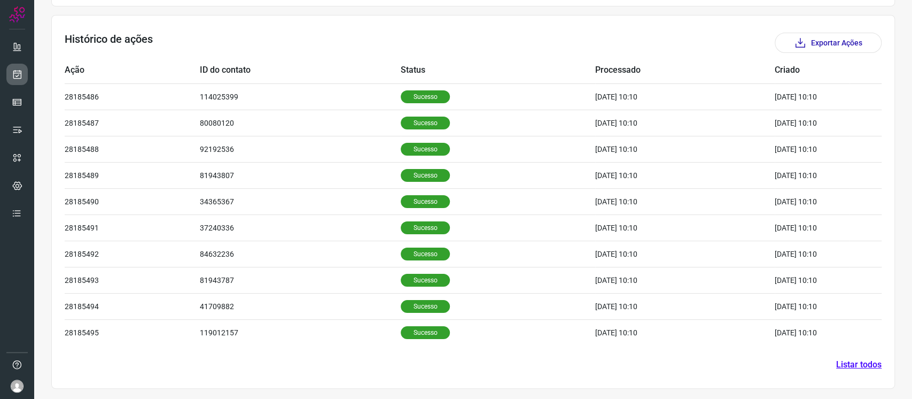
click at [6, 75] on link at bounding box center [16, 74] width 21 height 21
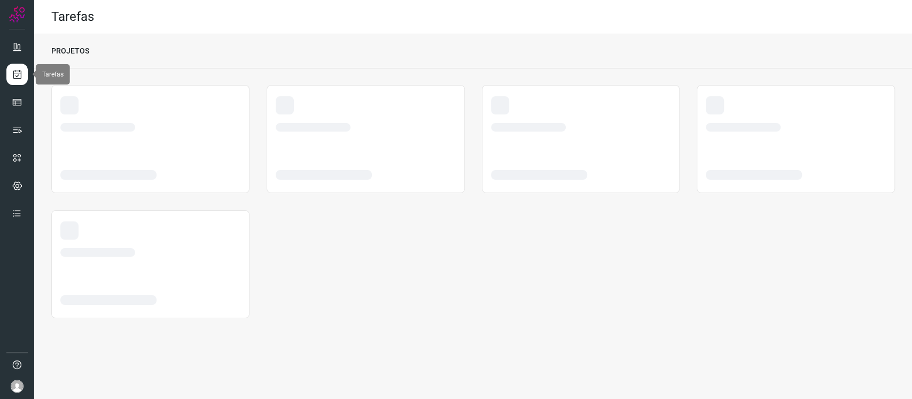
click at [10, 75] on link at bounding box center [16, 74] width 21 height 21
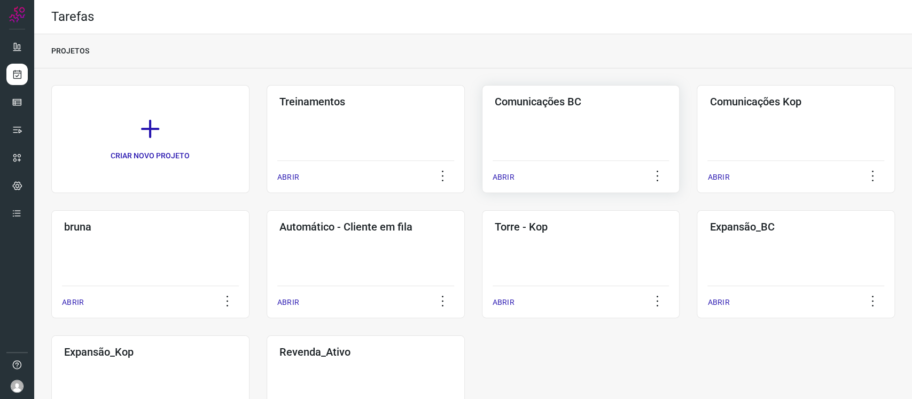
click at [697, 114] on div "Comunicações BC ABRIR" at bounding box center [796, 139] width 198 height 108
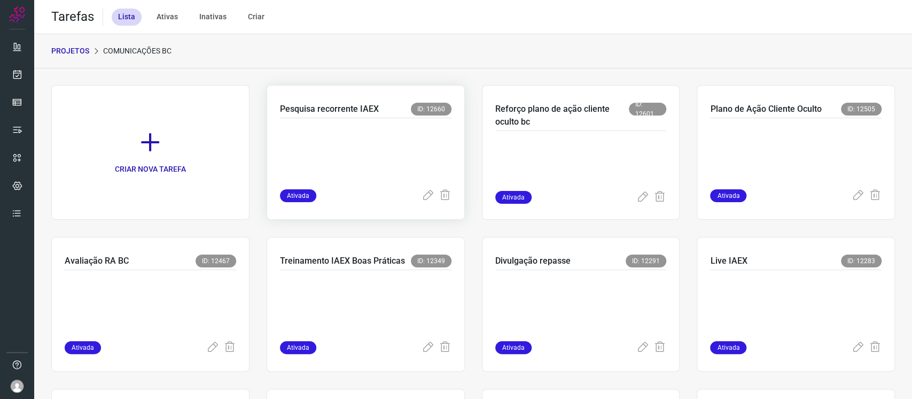
click at [324, 150] on p at bounding box center [360, 150] width 160 height 53
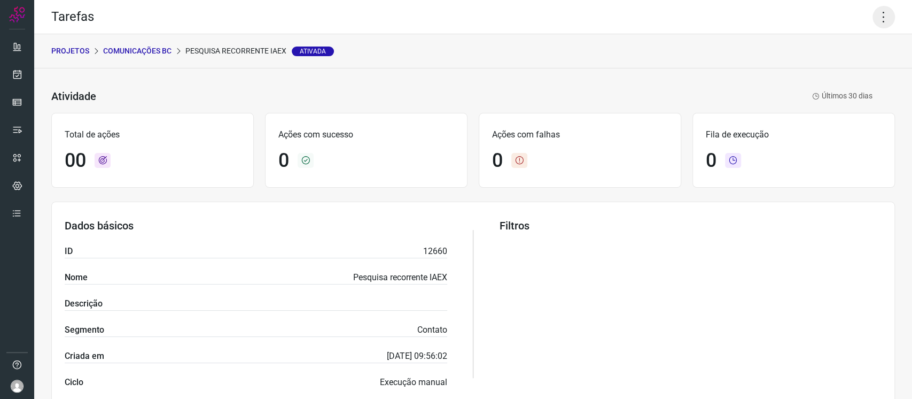
click at [876, 16] on icon at bounding box center [883, 17] width 22 height 22
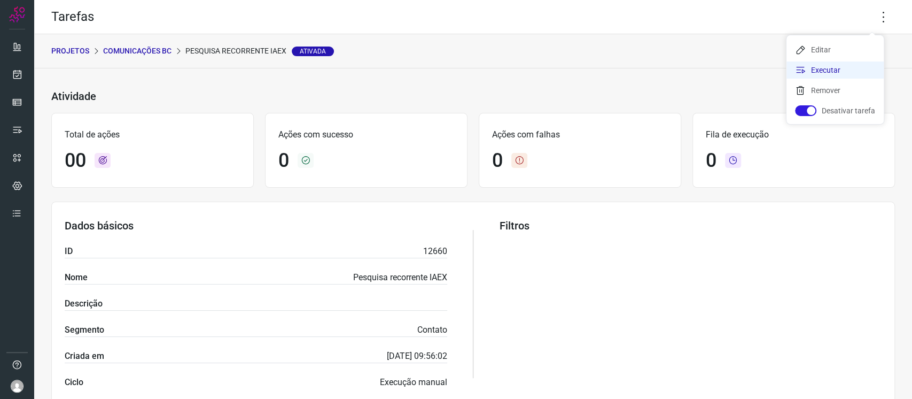
click at [824, 74] on li "Executar" at bounding box center [834, 69] width 97 height 17
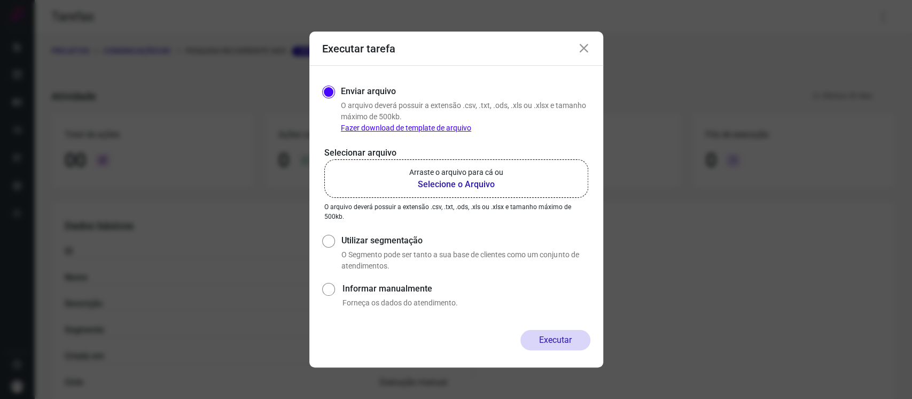
click at [400, 173] on label "Arraste o arquivo para cá ou Selecione o Arquivo" at bounding box center [456, 178] width 264 height 38
click at [0, 0] on input "Arraste o arquivo para cá ou Selecione o Arquivo" at bounding box center [0, 0] width 0 height 0
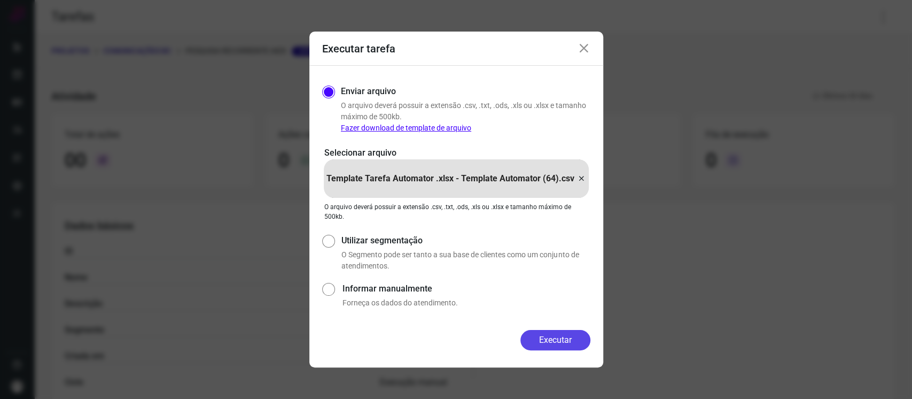
click at [558, 340] on button "Executar" at bounding box center [555, 340] width 70 height 20
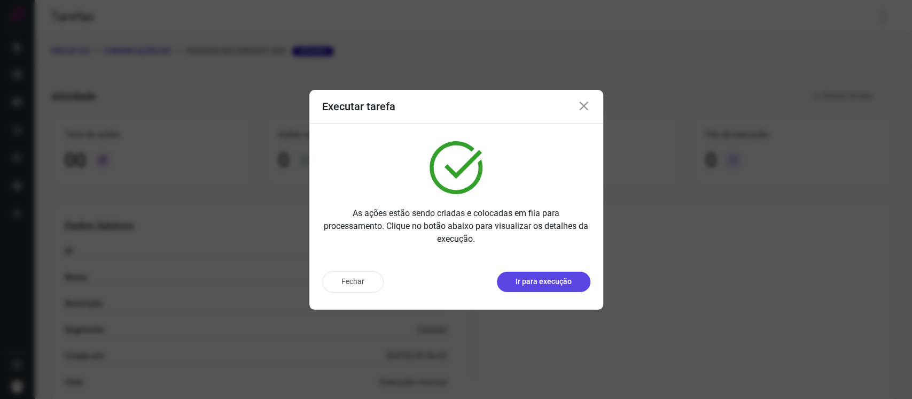
click at [507, 280] on button "Ir para execução" at bounding box center [544, 281] width 94 height 20
